Goal: Navigation & Orientation: Find specific page/section

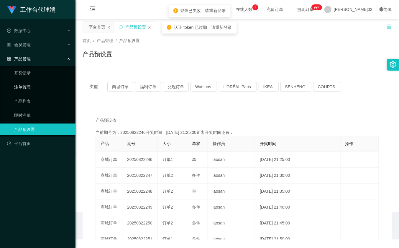
click at [31, 88] on link "注单管理" at bounding box center [42, 87] width 57 height 12
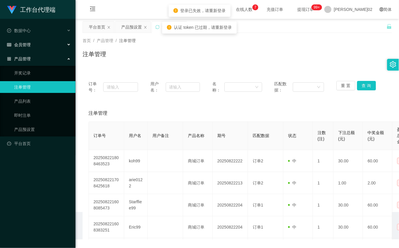
click at [31, 39] on div "会员管理" at bounding box center [37, 45] width 75 height 12
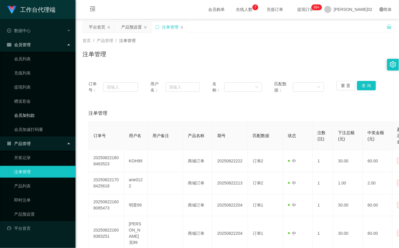
click at [25, 114] on link "会员加扣款" at bounding box center [42, 116] width 57 height 12
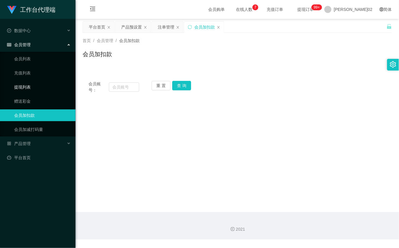
click at [21, 86] on link "提现列表" at bounding box center [42, 87] width 57 height 12
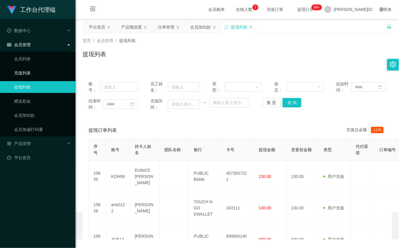
drag, startPoint x: 26, startPoint y: 74, endPoint x: 95, endPoint y: 49, distance: 73.7
click at [27, 73] on link "充值列表" at bounding box center [42, 73] width 57 height 12
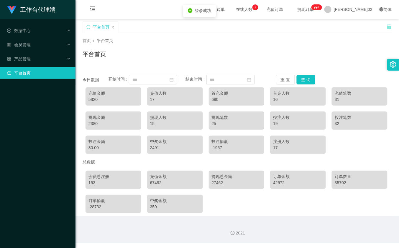
click at [44, 65] on li "产品管理" at bounding box center [37, 59] width 75 height 13
click at [23, 60] on font "产品管理" at bounding box center [22, 59] width 17 height 5
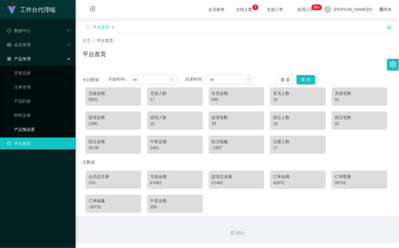
click at [30, 126] on link "产品预设置" at bounding box center [42, 130] width 57 height 12
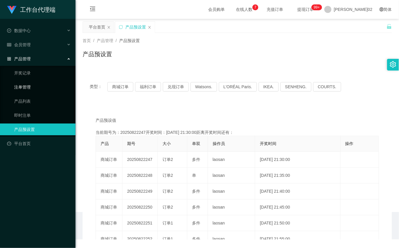
click at [30, 88] on link "注单管理" at bounding box center [42, 87] width 57 height 12
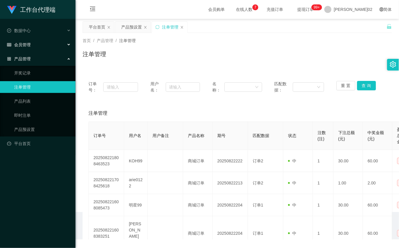
click at [38, 45] on div "会员管理" at bounding box center [37, 45] width 75 height 12
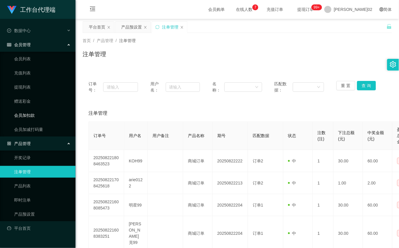
click at [29, 111] on link "会员加扣款" at bounding box center [42, 116] width 57 height 12
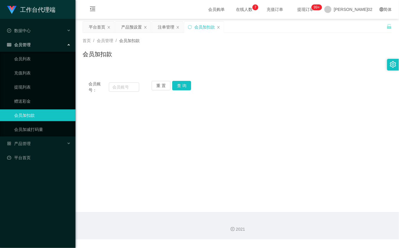
drag, startPoint x: 130, startPoint y: 29, endPoint x: 171, endPoint y: 18, distance: 42.7
click at [131, 28] on div "产品预设置" at bounding box center [131, 27] width 21 height 11
